Goal: Task Accomplishment & Management: Complete application form

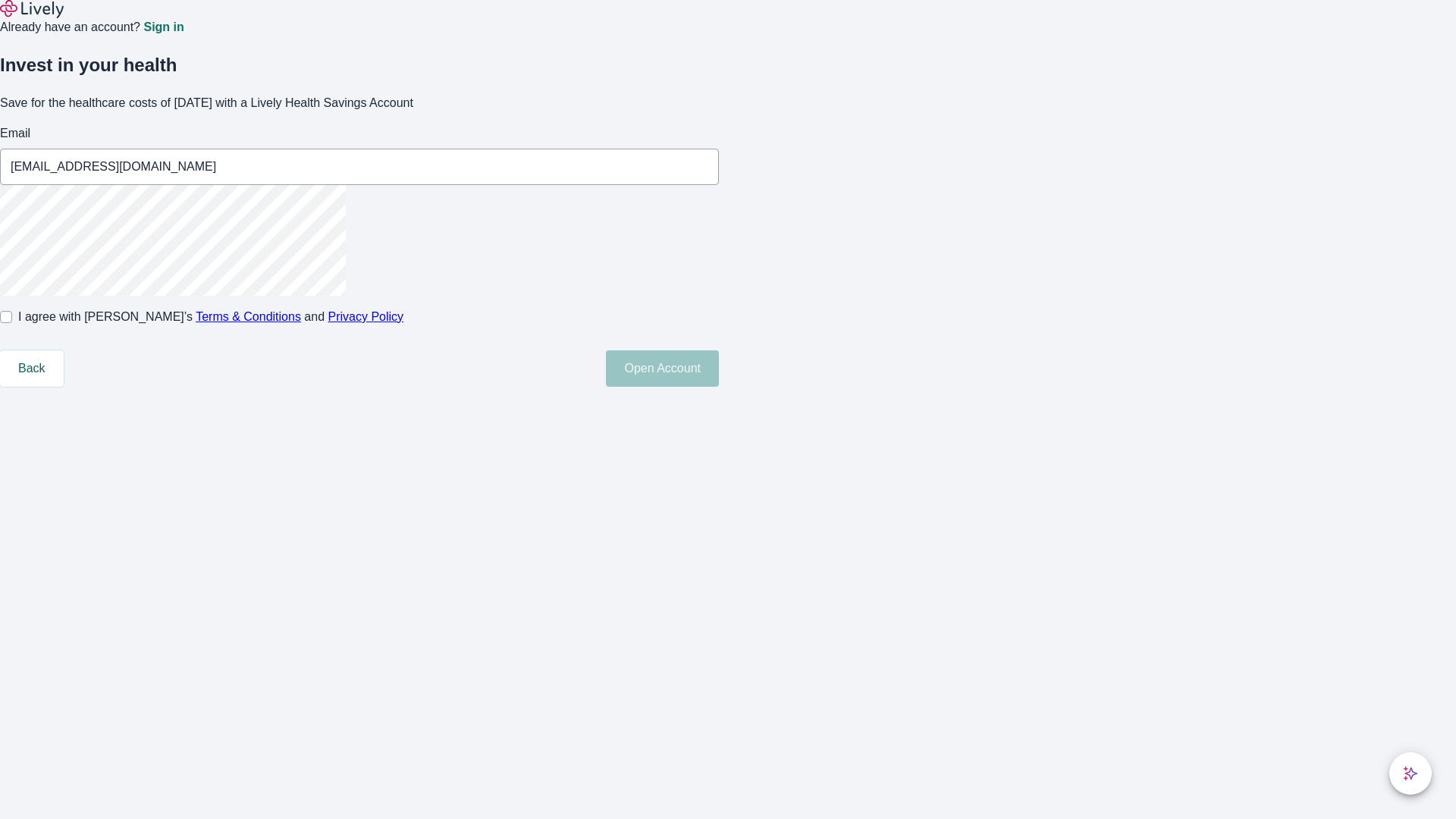
click at [12, 323] on input "I agree with Lively’s Terms & Conditions and Privacy Policy" at bounding box center [6, 317] width 12 height 12
checkbox input "true"
click at [719, 387] on button "Open Account" at bounding box center [662, 368] width 113 height 36
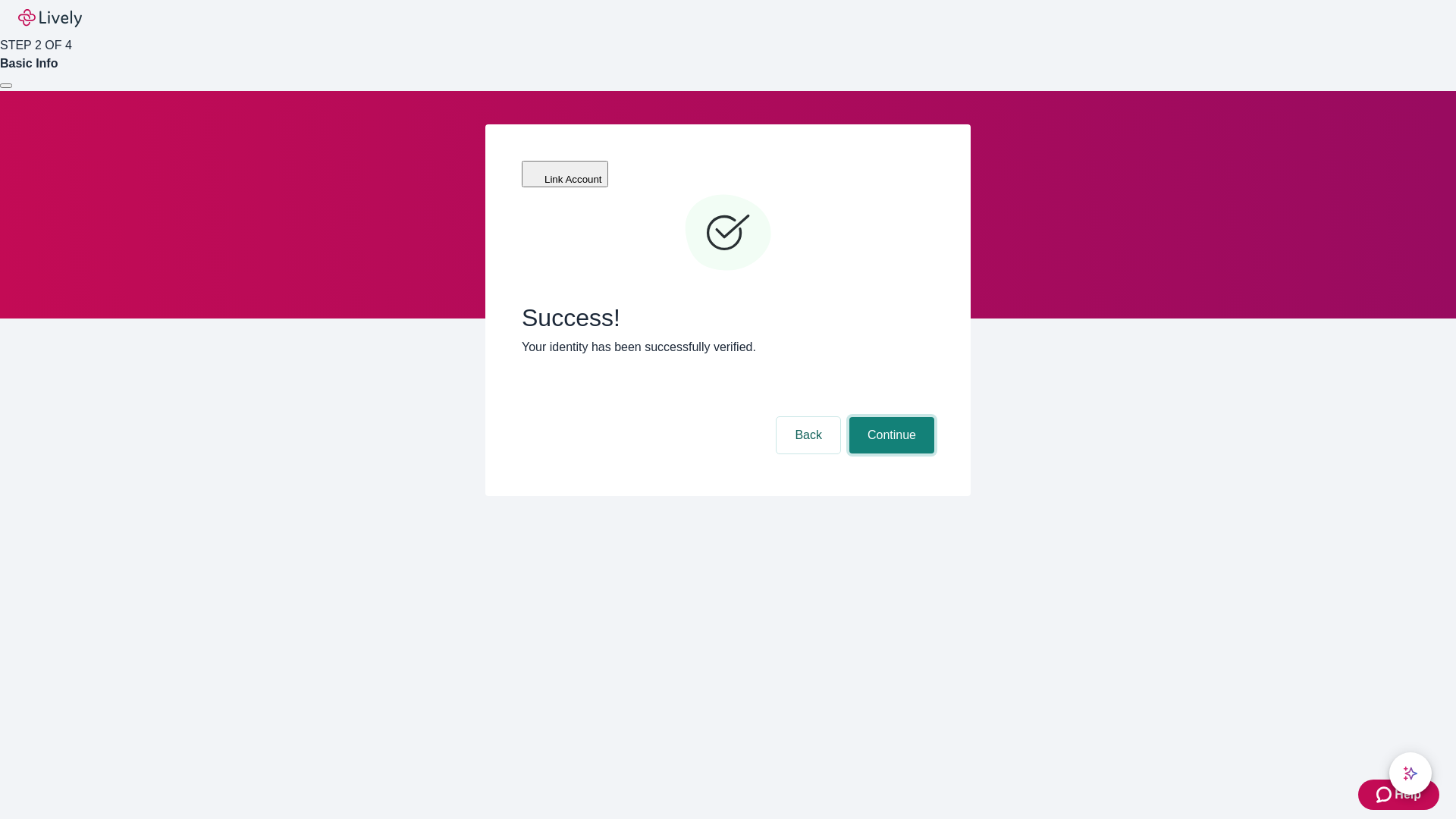
click at [890, 417] on button "Continue" at bounding box center [891, 434] width 85 height 36
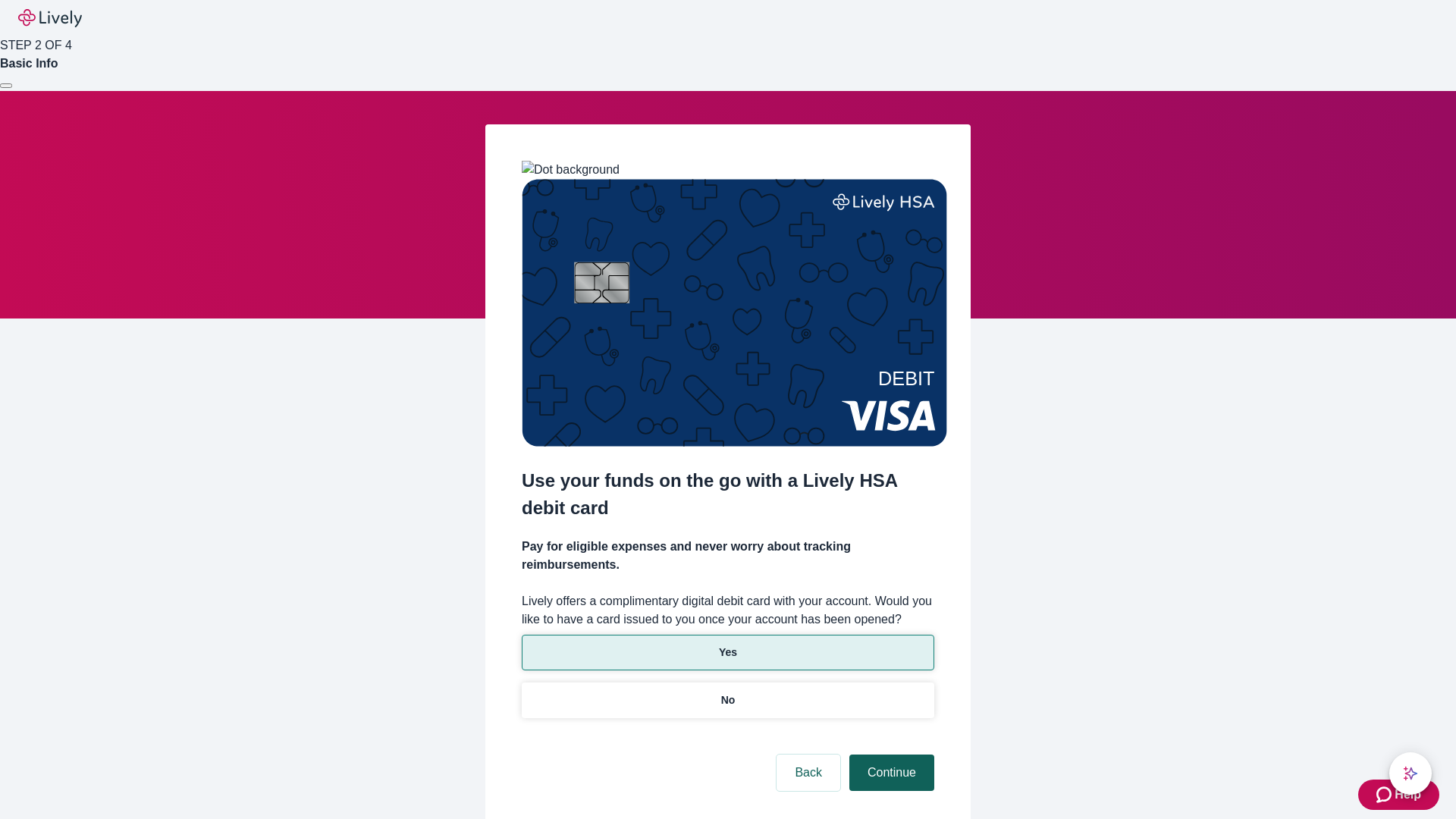
click at [728, 693] on p "No" at bounding box center [728, 700] width 15 height 16
click at [890, 755] on button "Continue" at bounding box center [891, 772] width 85 height 36
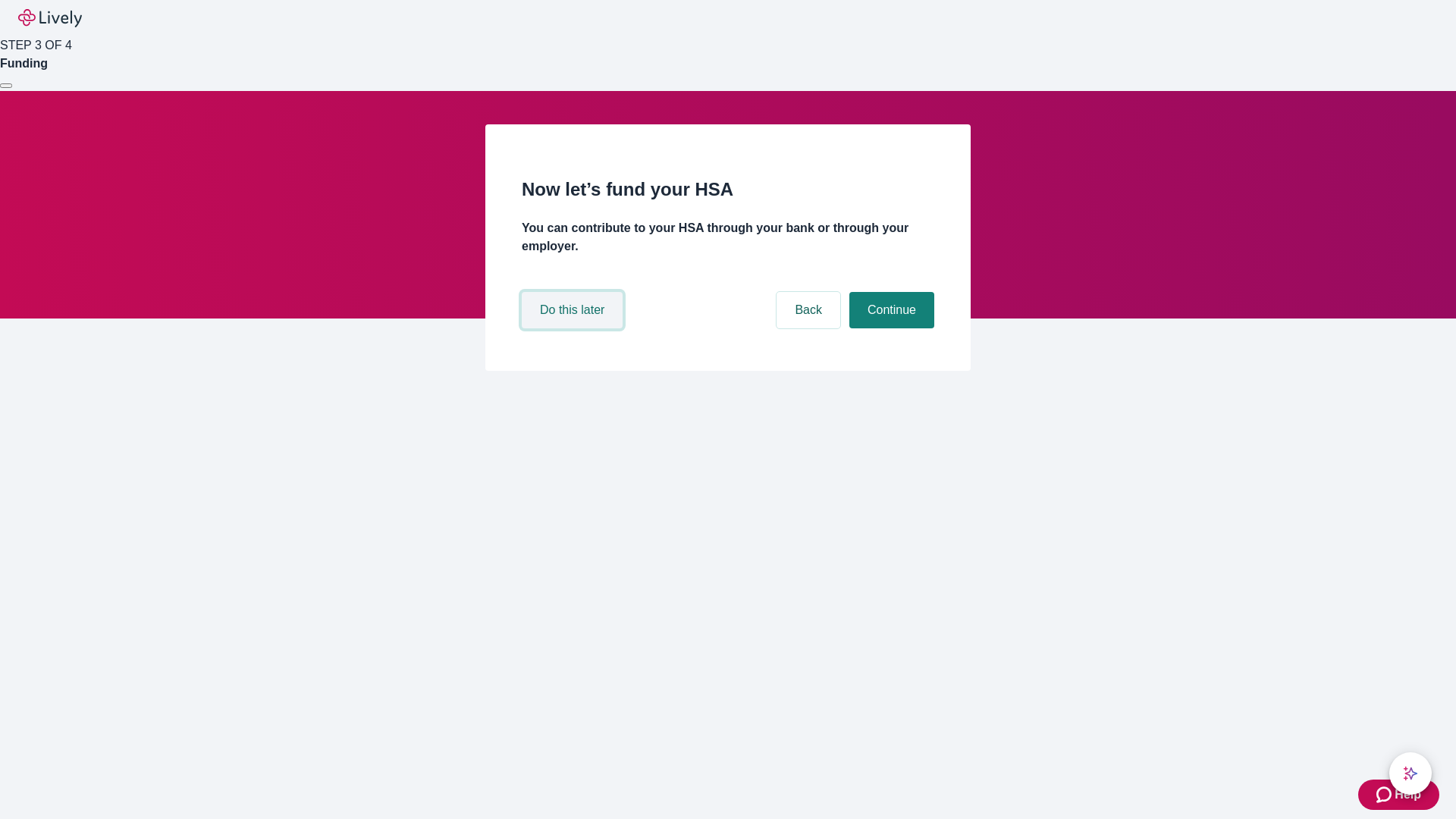
click at [574, 328] on button "Do this later" at bounding box center [572, 309] width 101 height 36
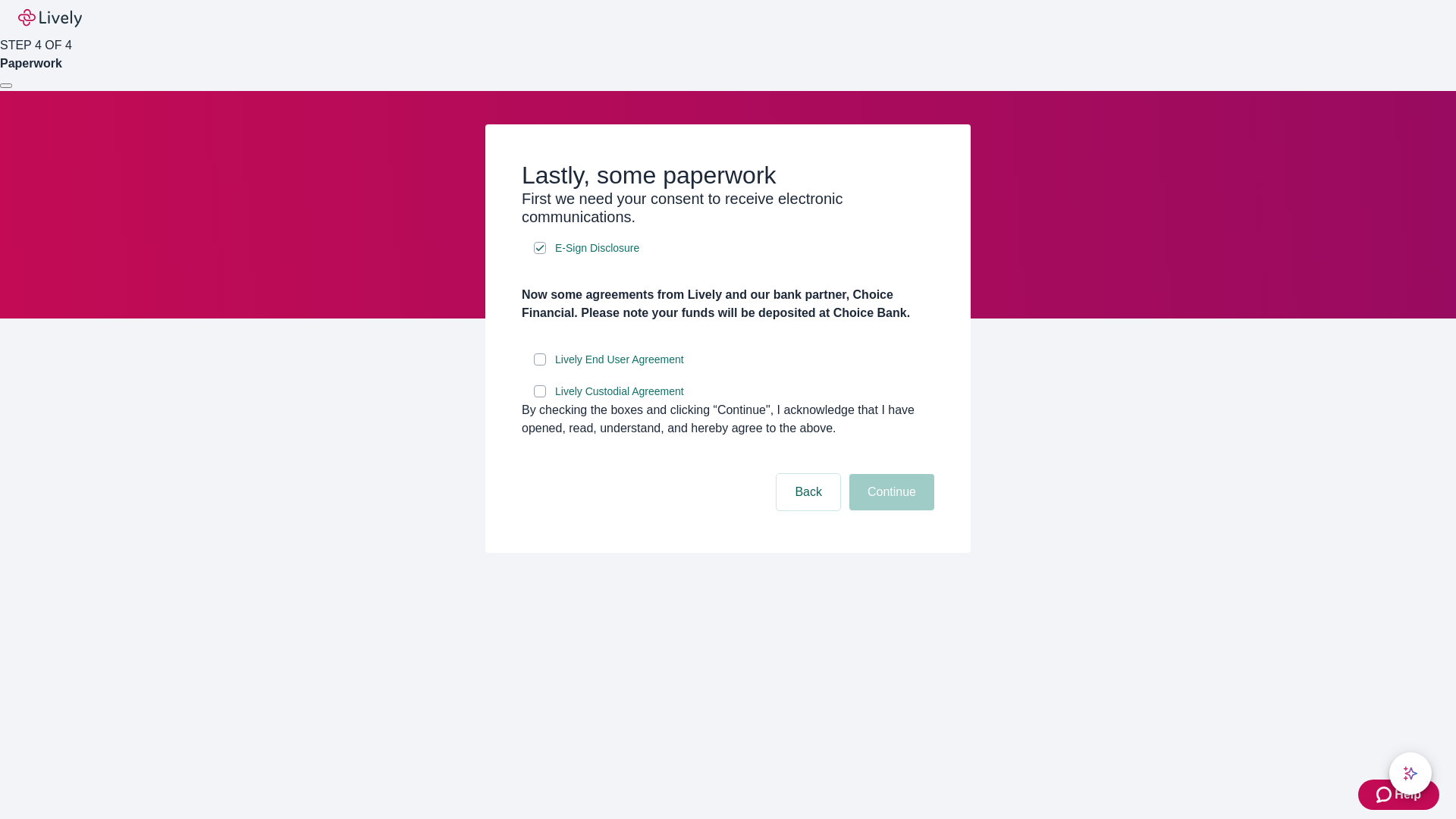
click at [540, 365] on input "Lively End User Agreement" at bounding box center [539, 359] width 12 height 12
checkbox input "true"
click at [540, 397] on input "Lively Custodial Agreement" at bounding box center [539, 391] width 12 height 12
checkbox input "true"
click at [890, 510] on button "Continue" at bounding box center [891, 492] width 85 height 36
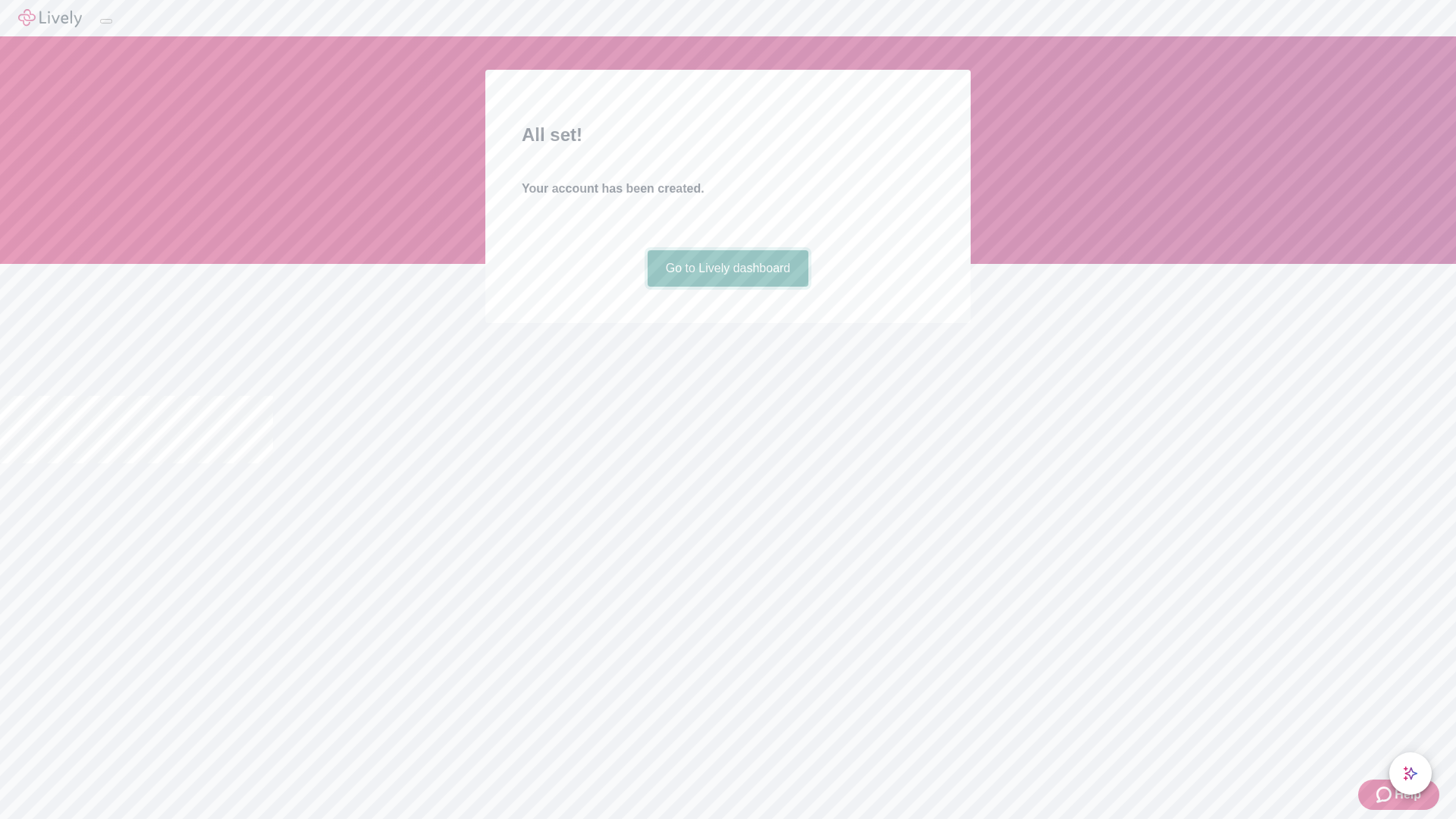
click at [728, 287] on link "Go to Lively dashboard" at bounding box center [728, 268] width 161 height 36
